Goal: Navigation & Orientation: Find specific page/section

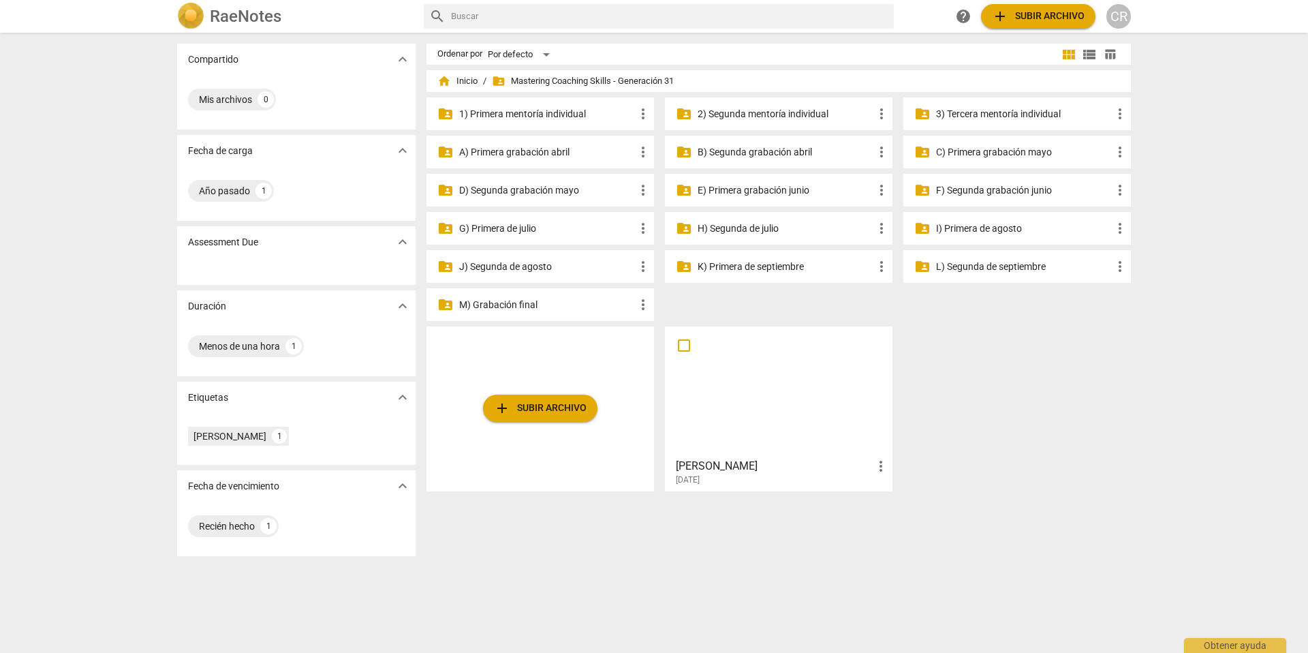
click at [527, 224] on p "G) Primera de julio" at bounding box center [547, 228] width 176 height 14
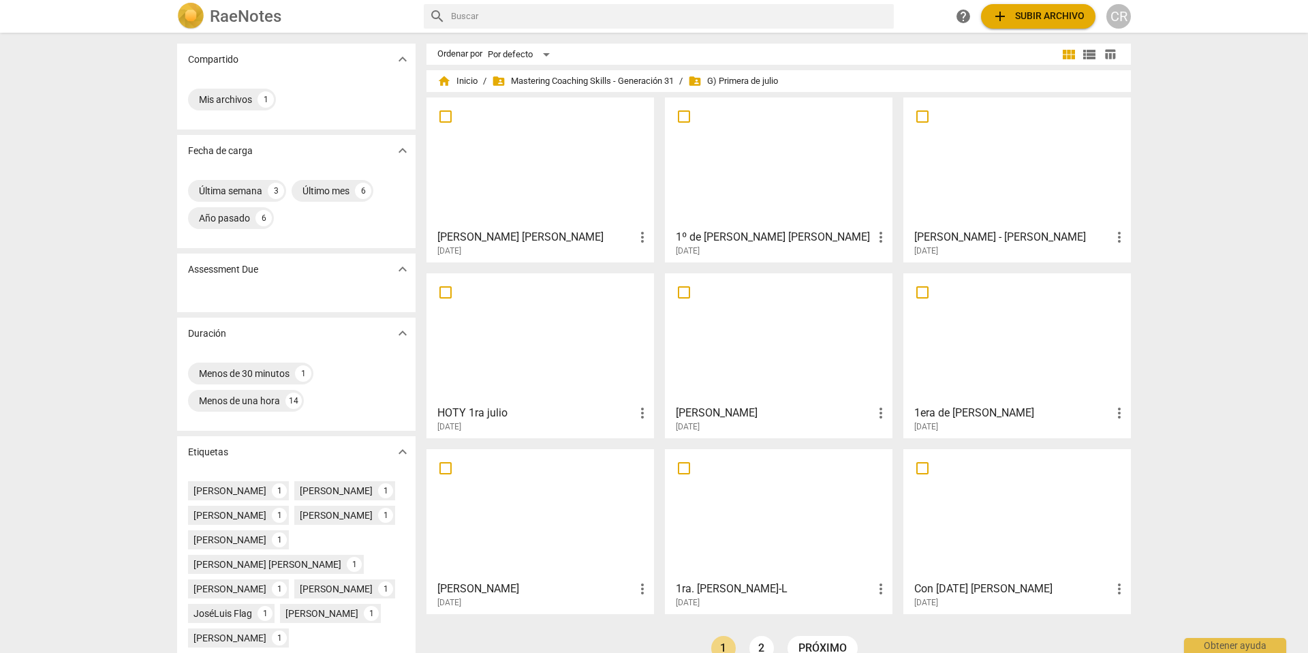
click at [526, 172] on div at bounding box center [540, 162] width 218 height 121
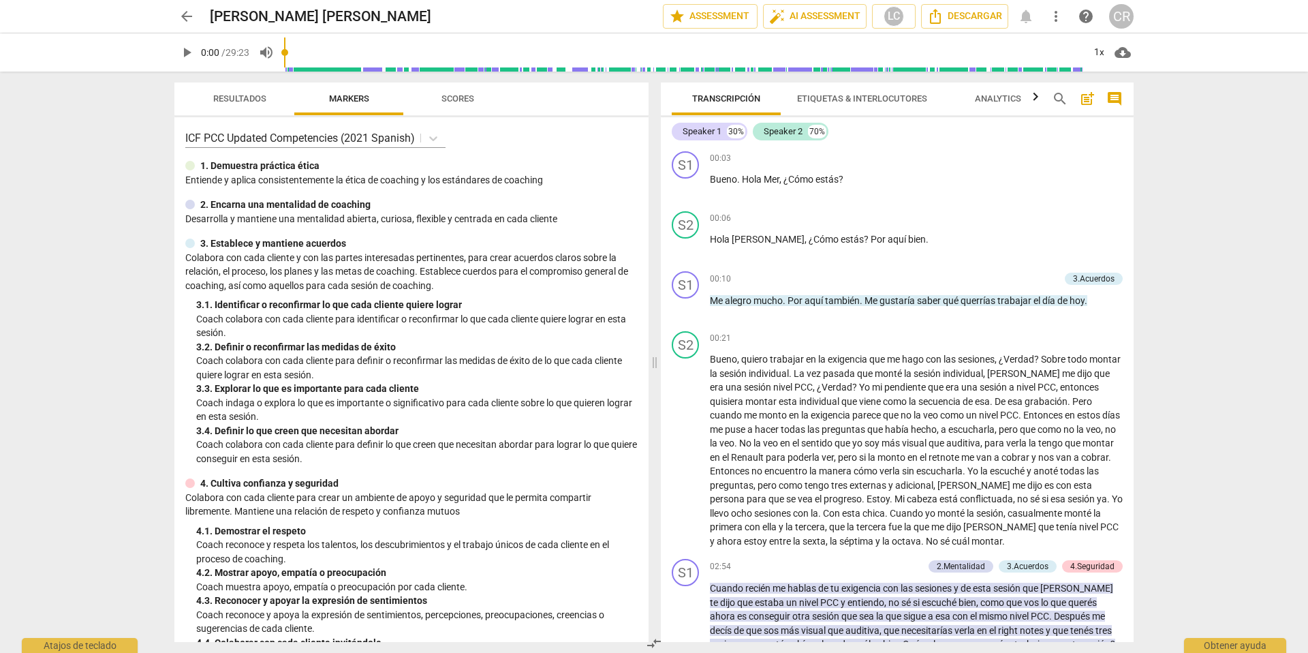
click at [185, 16] on span "arrow_back" at bounding box center [186, 16] width 16 height 16
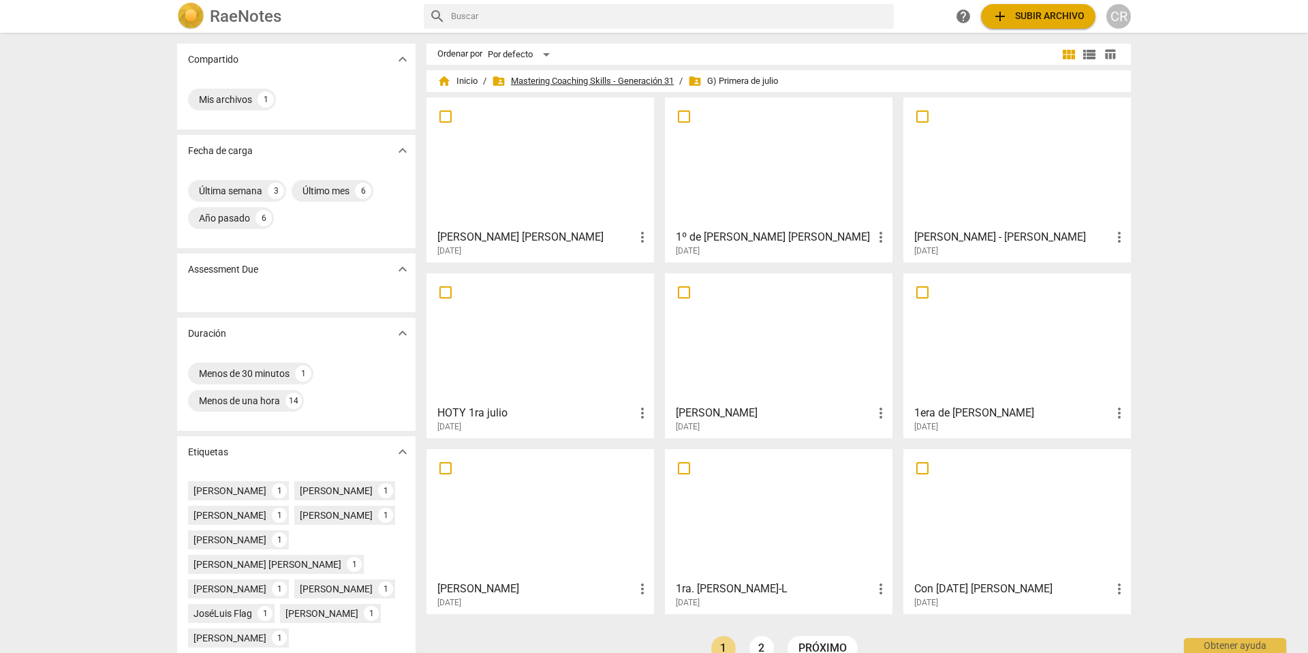
click at [601, 80] on span "folder_shared Mastering Coaching Skills - Generación 31" at bounding box center [583, 81] width 182 height 14
